Goal: Information Seeking & Learning: Compare options

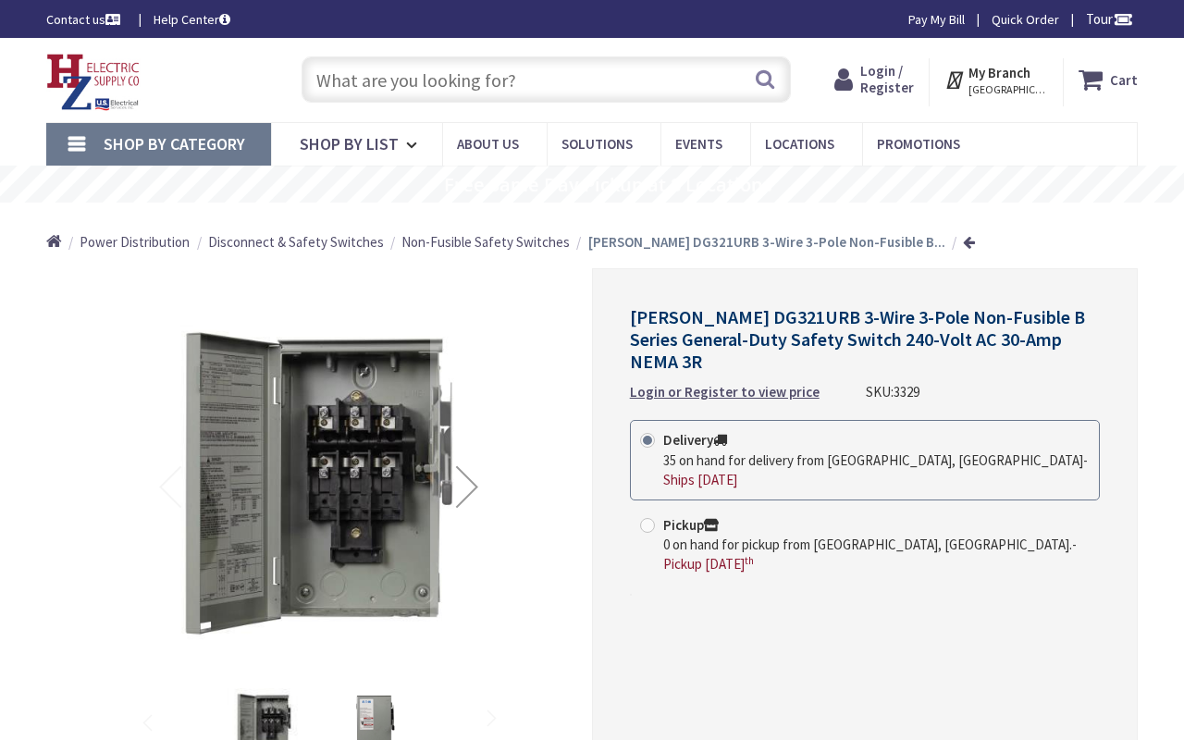
type input "[PERSON_NAME][STREET_ADDRESS]"
